Goal: Task Accomplishment & Management: Use online tool/utility

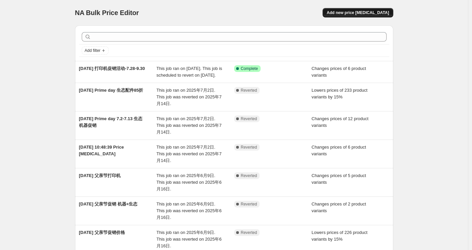
click at [353, 10] on button "Add new price [MEDICAL_DATA]" at bounding box center [358, 12] width 70 height 9
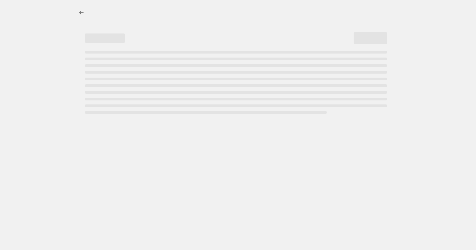
select select "percentage"
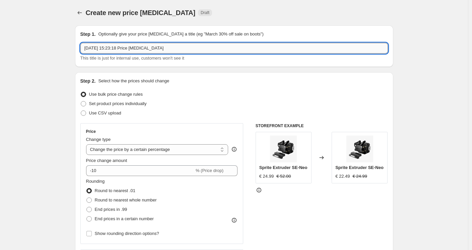
click at [141, 49] on input "[DATE] 15:23:18 Price [MEDICAL_DATA]" at bounding box center [233, 48] width 307 height 11
click at [179, 46] on input "[DATE] 15:23:18 Price [MEDICAL_DATA]" at bounding box center [233, 48] width 307 height 11
drag, startPoint x: 181, startPoint y: 47, endPoint x: 71, endPoint y: 48, distance: 109.5
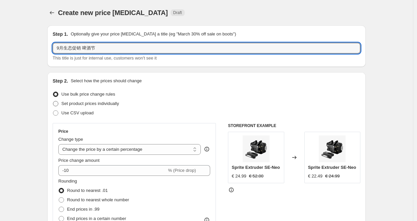
type input "9月生态促销 啤酒节"
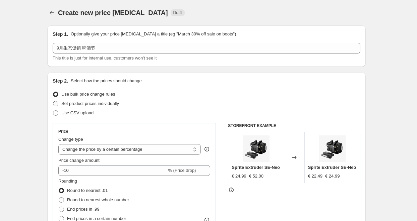
click at [100, 105] on span "Set product prices individually" at bounding box center [90, 103] width 58 height 5
click at [53, 101] on input "Set product prices individually" at bounding box center [53, 101] width 0 height 0
radio input "true"
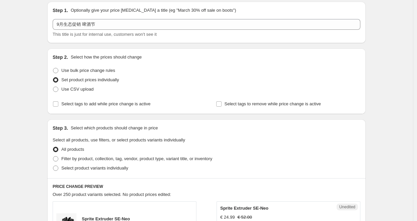
scroll to position [33, 0]
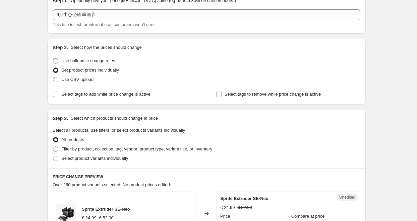
click at [64, 62] on span "Use bulk price change rules" at bounding box center [88, 60] width 54 height 5
click at [53, 59] on input "Use bulk price change rules" at bounding box center [53, 58] width 0 height 0
radio input "true"
select select "percentage"
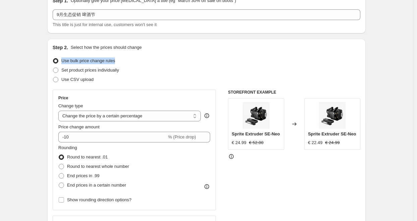
drag, startPoint x: 135, startPoint y: 62, endPoint x: 64, endPoint y: 63, distance: 71.0
click at [64, 63] on div "Use bulk price change rules" at bounding box center [206, 60] width 307 height 9
drag, startPoint x: 94, startPoint y: 58, endPoint x: 158, endPoint y: 49, distance: 64.6
click at [158, 49] on div "Step 2. Select how the prices should change" at bounding box center [206, 47] width 307 height 7
click at [134, 63] on div "Use bulk price change rules" at bounding box center [206, 60] width 307 height 9
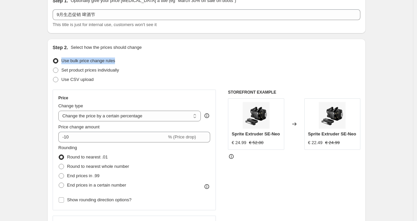
drag, startPoint x: 62, startPoint y: 59, endPoint x: 120, endPoint y: 60, distance: 57.3
click at [120, 60] on div "Use bulk price change rules" at bounding box center [206, 60] width 307 height 9
copy span "Use bulk price change rules"
click at [57, 70] on span at bounding box center [55, 70] width 5 height 5
click at [53, 68] on input "Set product prices individually" at bounding box center [53, 68] width 0 height 0
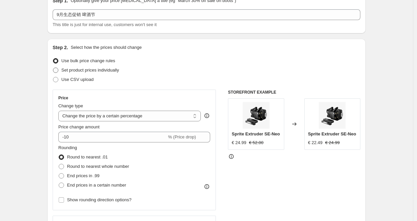
radio input "true"
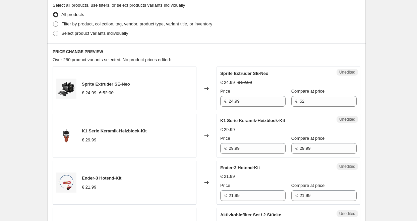
scroll to position [167, 0]
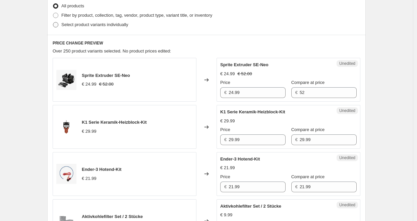
click at [58, 26] on span at bounding box center [55, 24] width 5 height 5
click at [53, 22] on input "Select product variants individually" at bounding box center [53, 22] width 0 height 0
radio input "true"
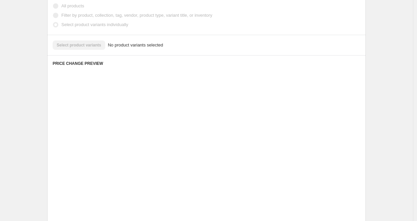
scroll to position [130, 0]
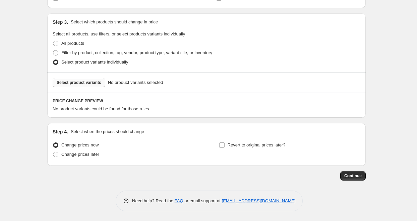
click at [87, 84] on span "Select product variants" at bounding box center [79, 82] width 45 height 5
